Goal: Find specific page/section: Find specific page/section

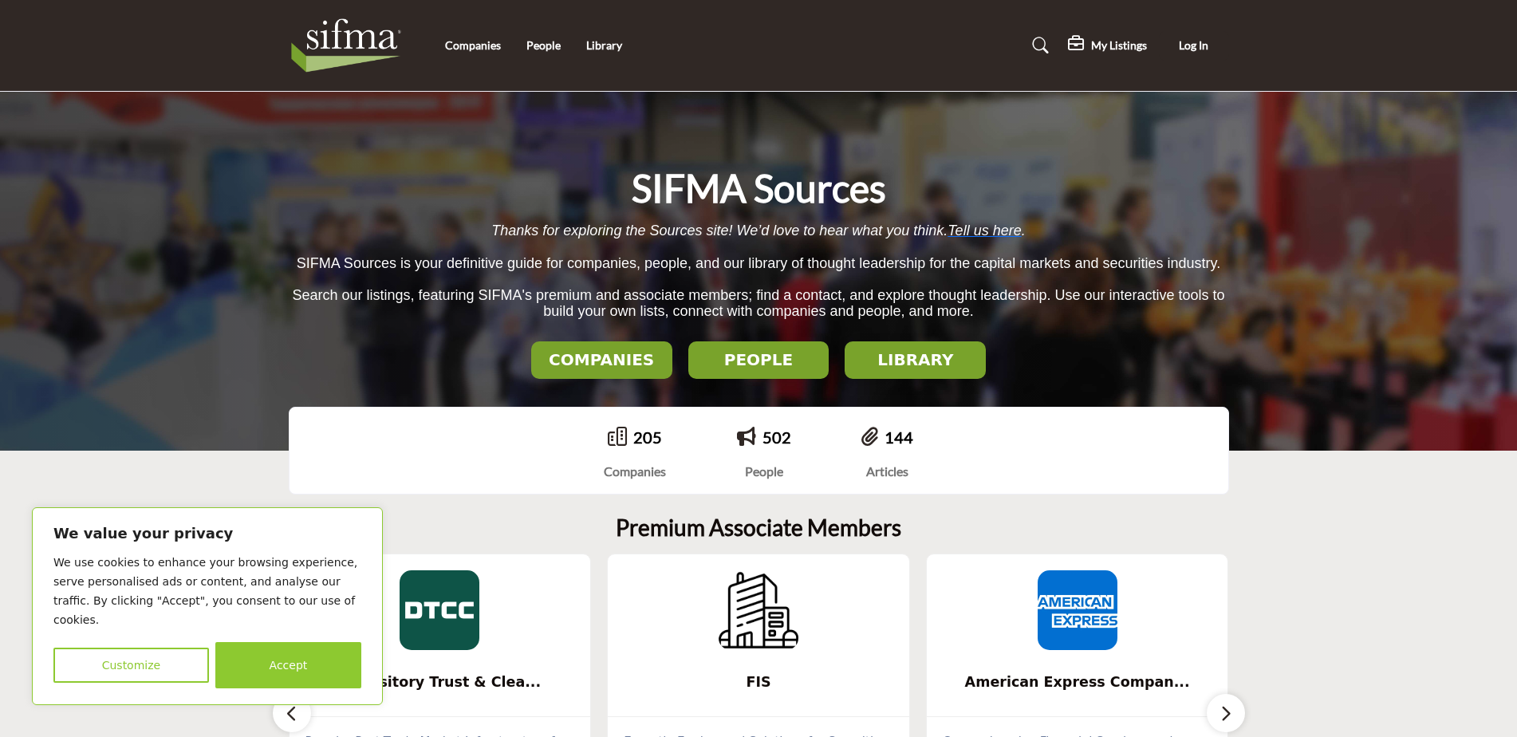
click at [667, 358] on h2 "LIBRARY" at bounding box center [602, 359] width 132 height 19
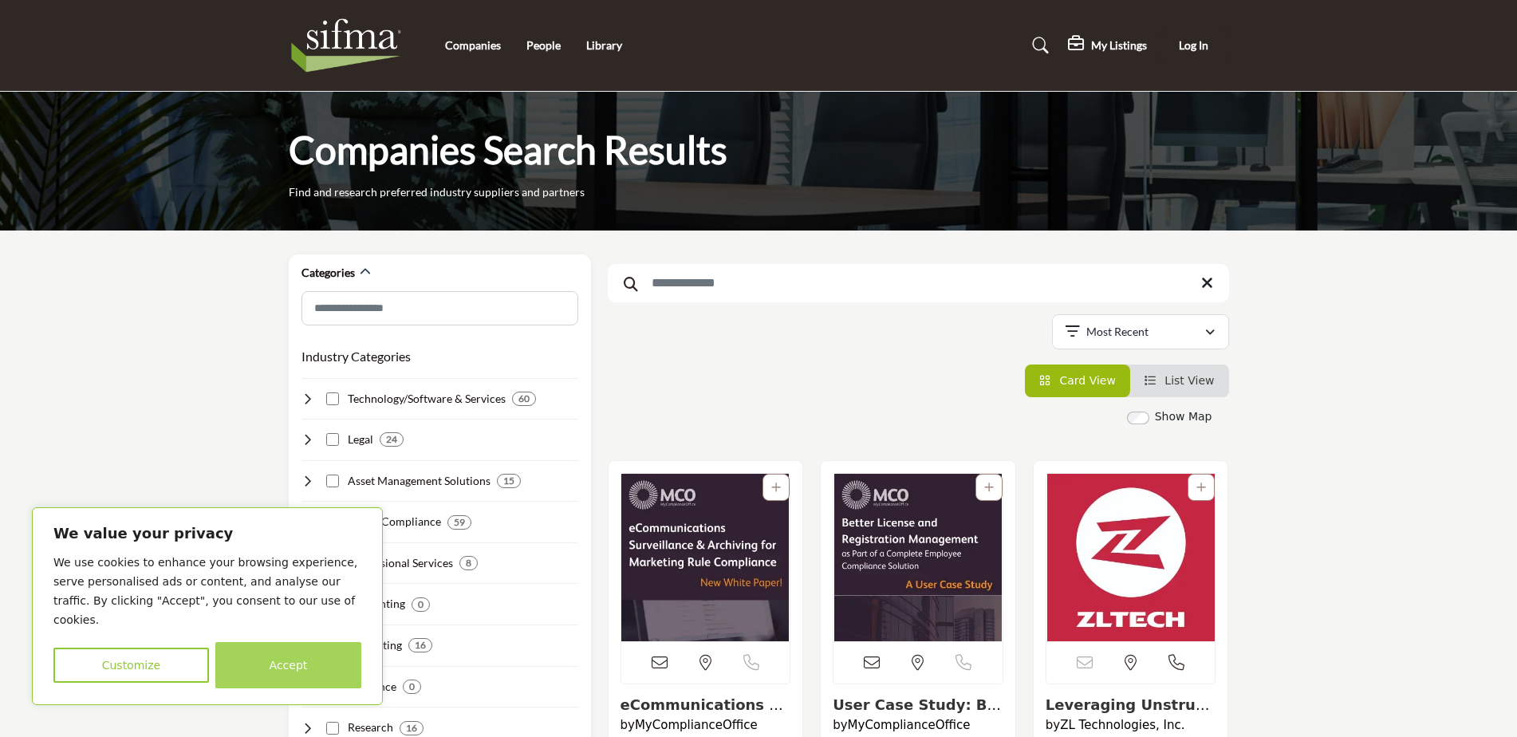
click at [288, 662] on button "Accept" at bounding box center [288, 665] width 146 height 46
